Goal: Information Seeking & Learning: Understand process/instructions

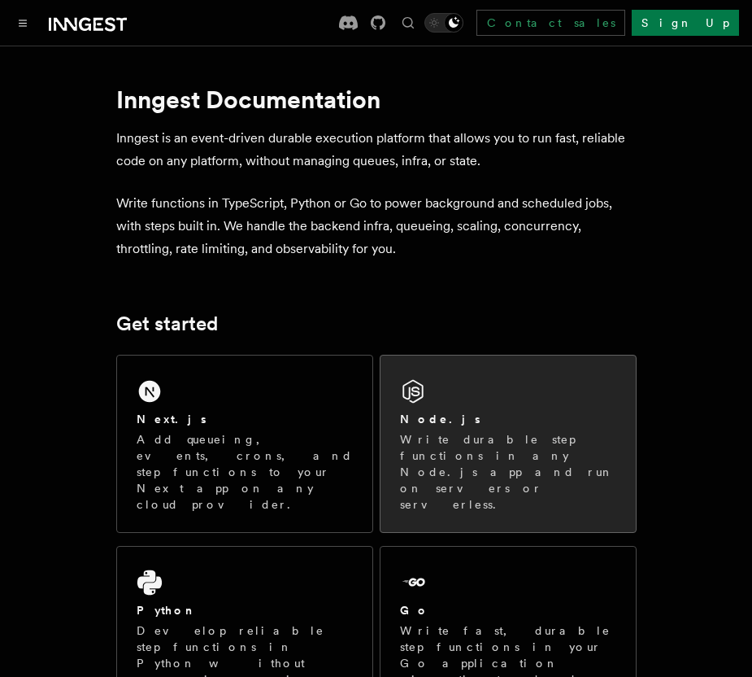
click at [464, 389] on div "Node.js Write durable step functions in any Node.js app and run on servers or s…" at bounding box center [508, 443] width 255 height 177
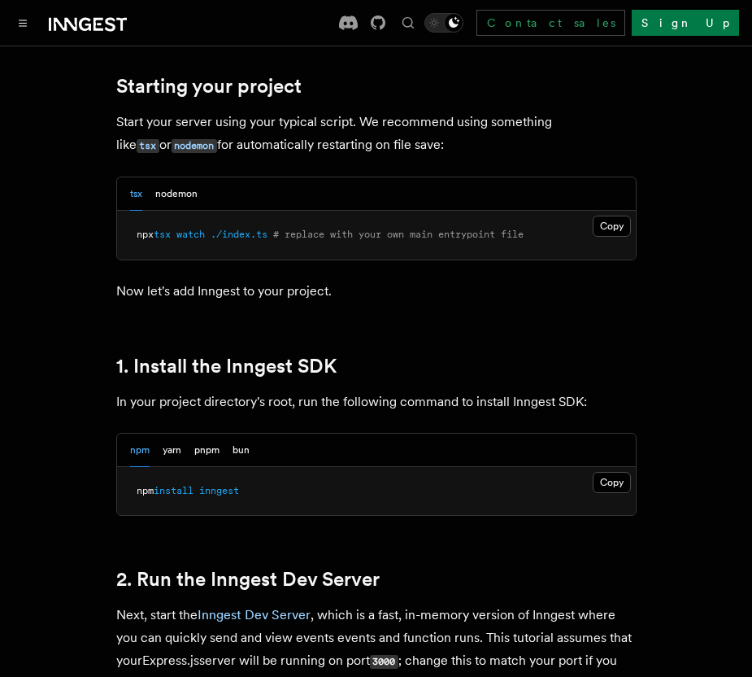
scroll to position [820, 0]
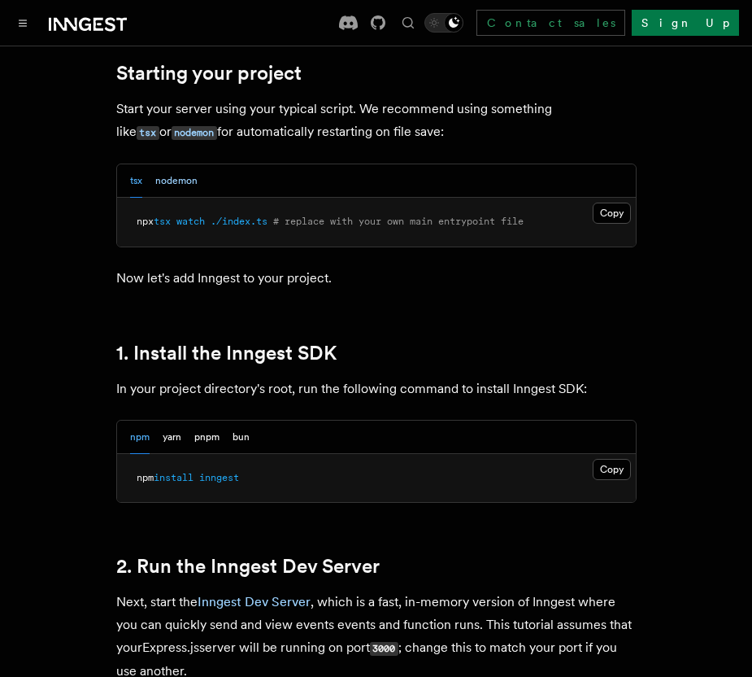
click at [190, 177] on button "nodemon" at bounding box center [176, 180] width 42 height 33
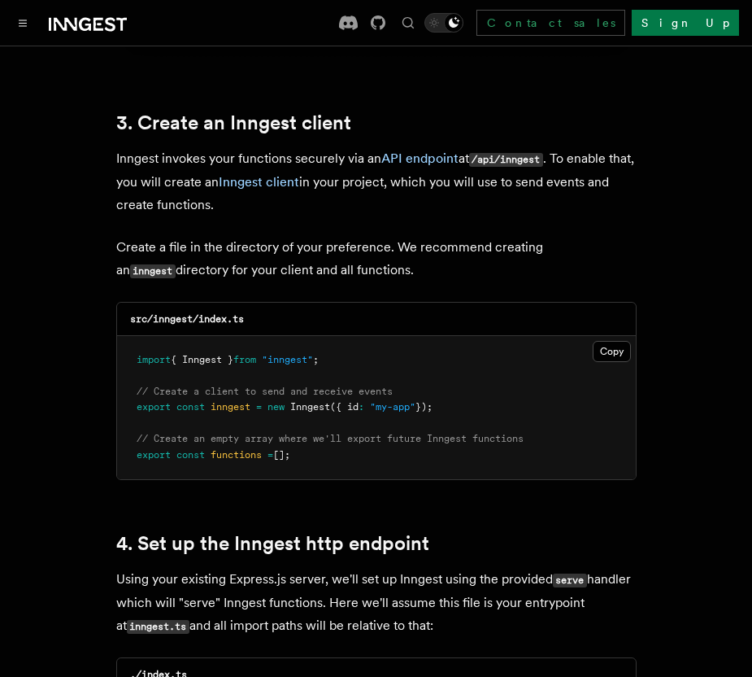
scroll to position [2048, 0]
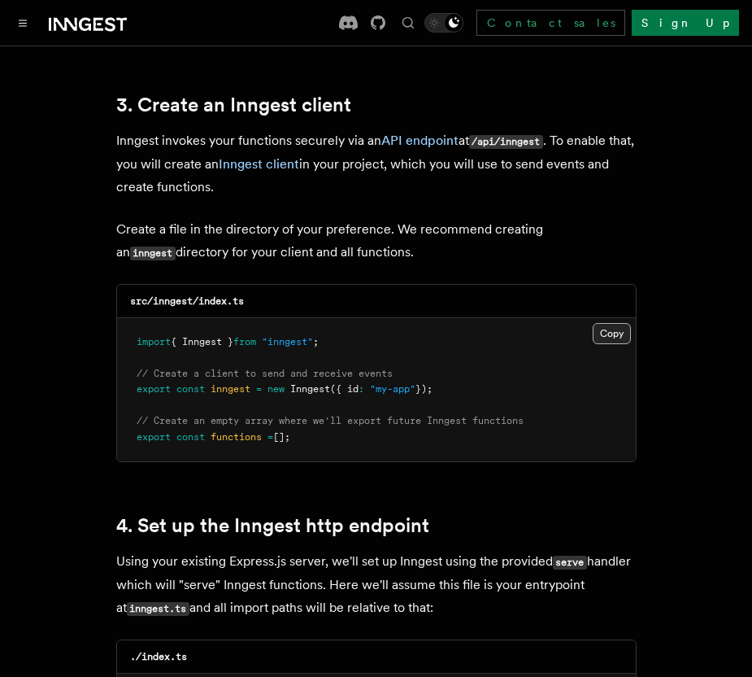
click at [607, 323] on button "Copy Copied" at bounding box center [612, 333] width 38 height 21
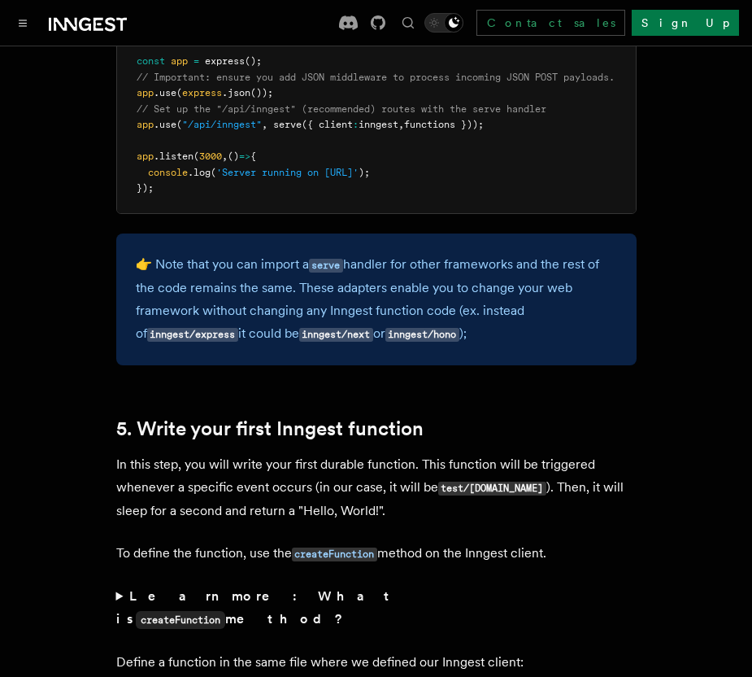
scroll to position [2746, 0]
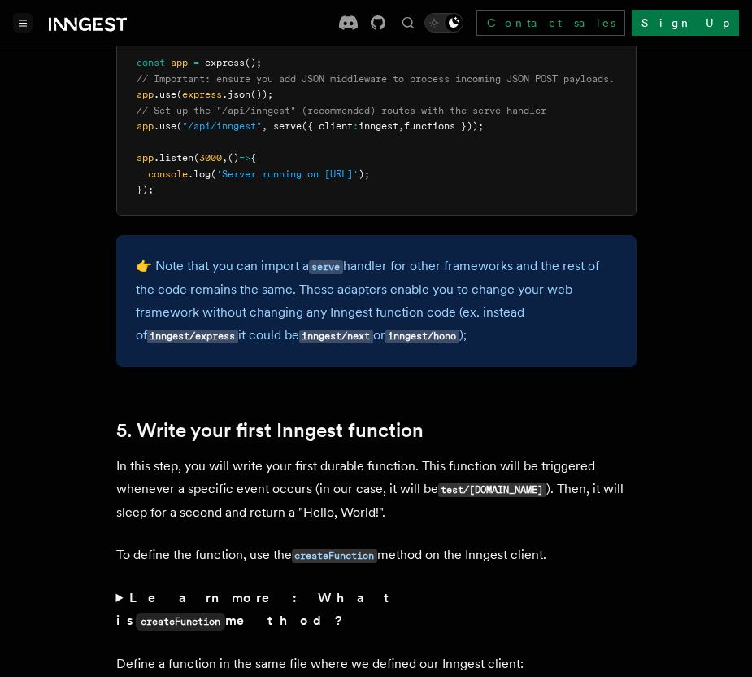
click at [25, 20] on icon "Toggle navigation" at bounding box center [23, 23] width 7 height 6
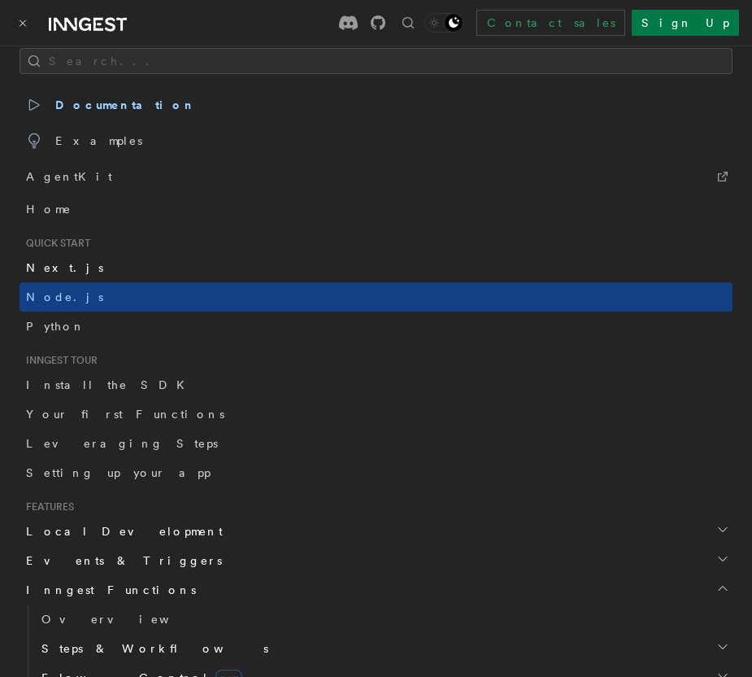
scroll to position [0, 0]
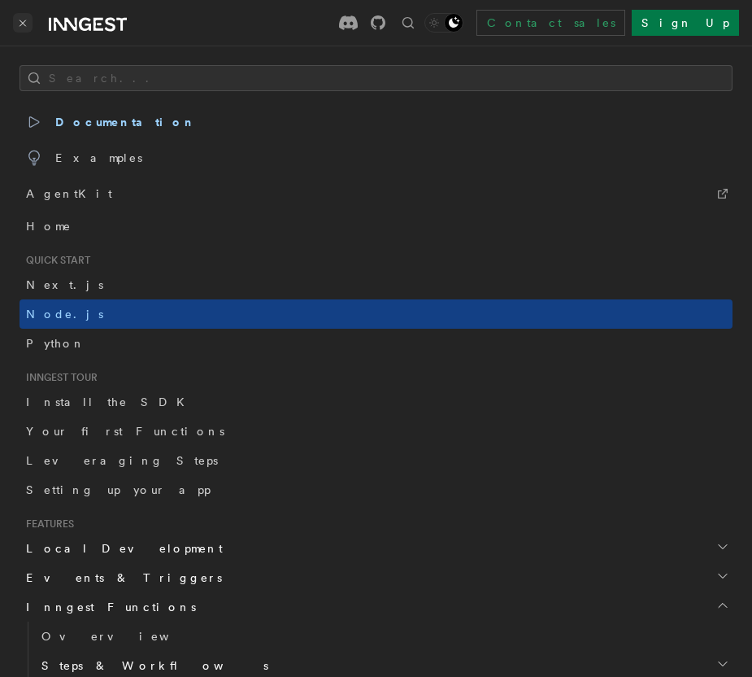
click at [24, 28] on button "Toggle navigation" at bounding box center [23, 23] width 20 height 20
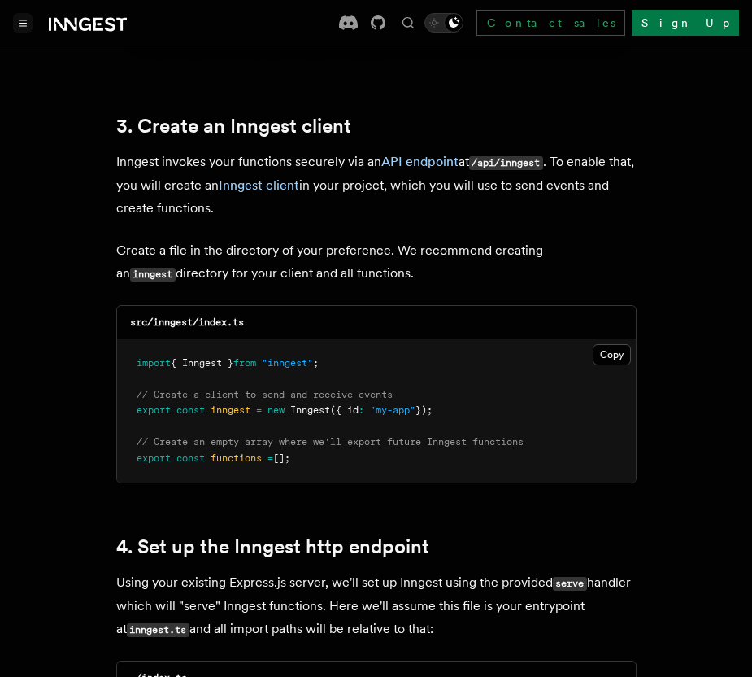
scroll to position [2024, 0]
